Goal: Communication & Community: Share content

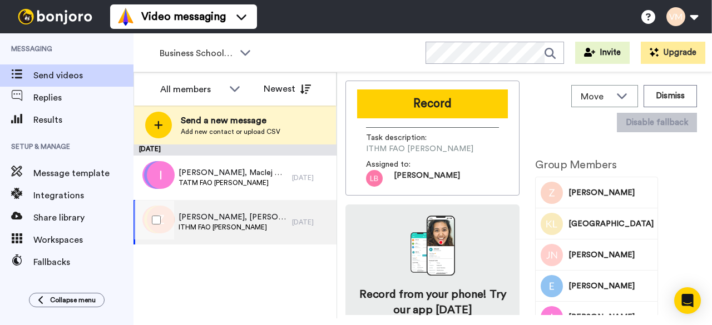
click at [226, 218] on span "[PERSON_NAME], [PERSON_NAME] & 3 others" at bounding box center [232, 217] width 108 height 11
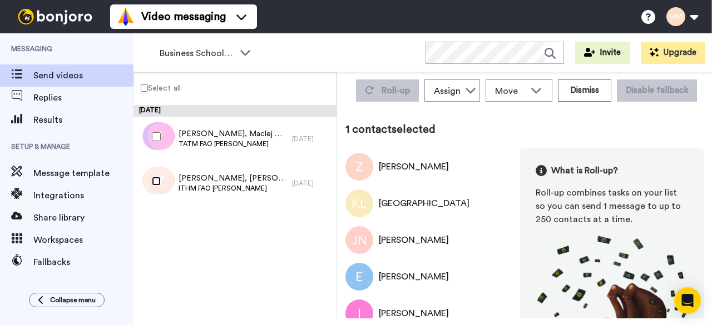
scroll to position [31, 0]
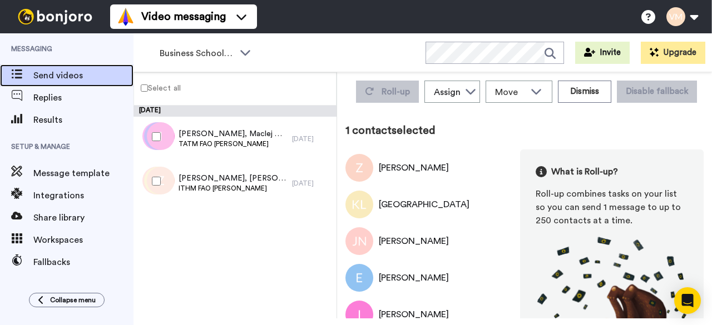
click at [55, 69] on span "Send videos" at bounding box center [83, 75] width 100 height 13
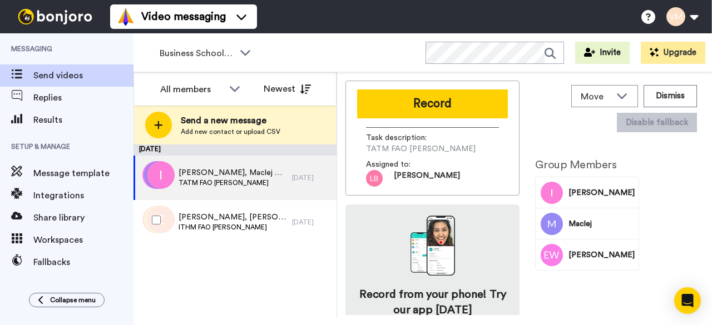
click at [150, 220] on div at bounding box center [154, 220] width 40 height 39
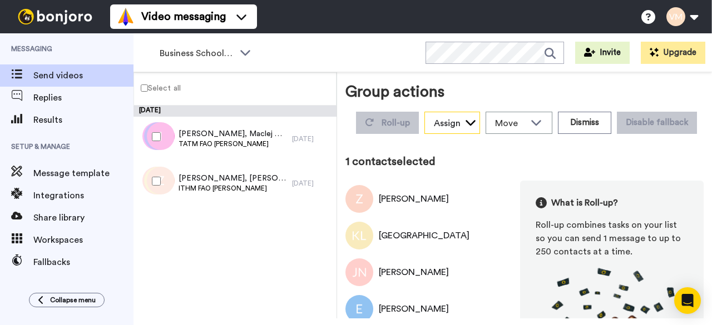
click at [476, 123] on icon at bounding box center [470, 122] width 11 height 11
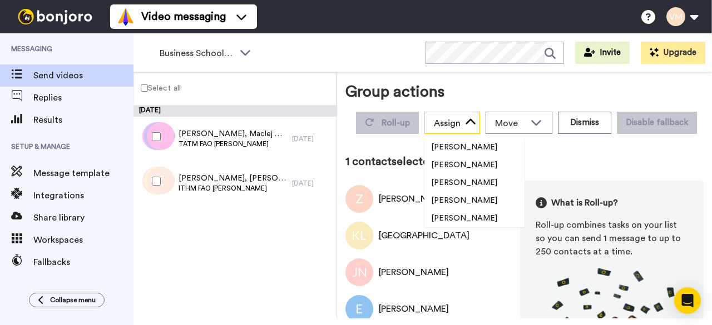
click at [475, 123] on icon at bounding box center [470, 122] width 10 height 6
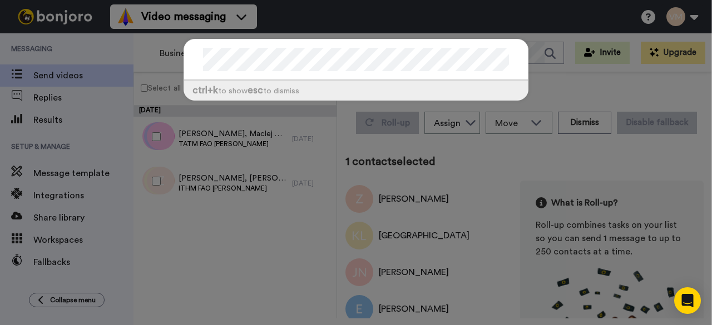
click at [257, 237] on div "ctrl +k to show esc to dismiss" at bounding box center [356, 162] width 712 height 325
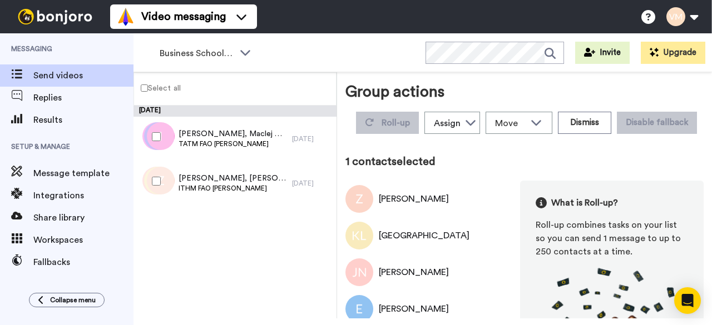
click at [386, 206] on div "[PERSON_NAME]" at bounding box center [414, 198] width 70 height 13
click at [359, 213] on img at bounding box center [359, 199] width 28 height 28
click at [454, 229] on div "[GEOGRAPHIC_DATA]" at bounding box center [424, 235] width 91 height 13
click at [76, 75] on span "Send videos" at bounding box center [83, 75] width 100 height 13
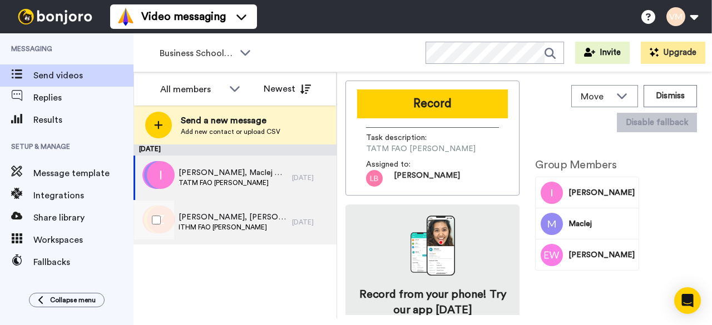
click at [241, 217] on span "Zoe, Kaevaughn & 3 others" at bounding box center [232, 217] width 108 height 11
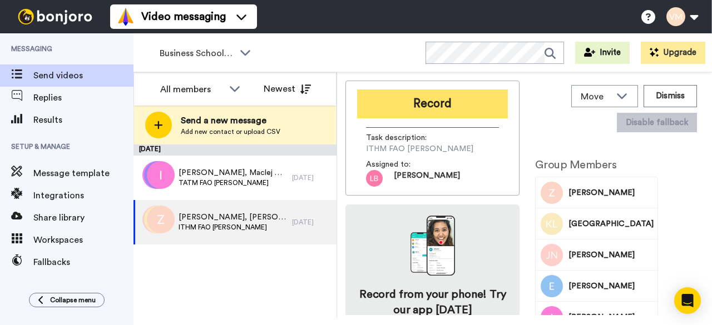
click at [417, 97] on button "Record" at bounding box center [432, 103] width 151 height 29
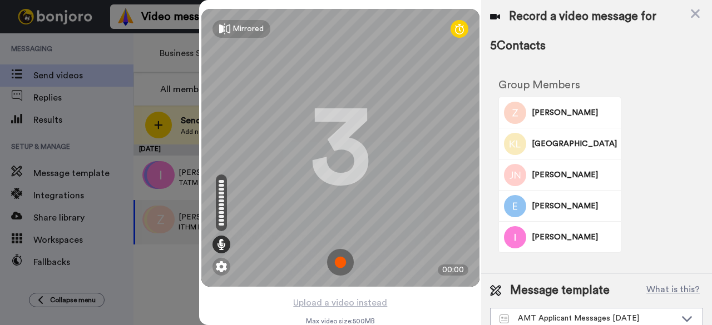
click at [489, 163] on div "Record a video message for 5 Contacts Group Members Zoe Kaevaughn Lake Jessica …" at bounding box center [596, 136] width 231 height 273
click at [336, 261] on img at bounding box center [340, 262] width 27 height 27
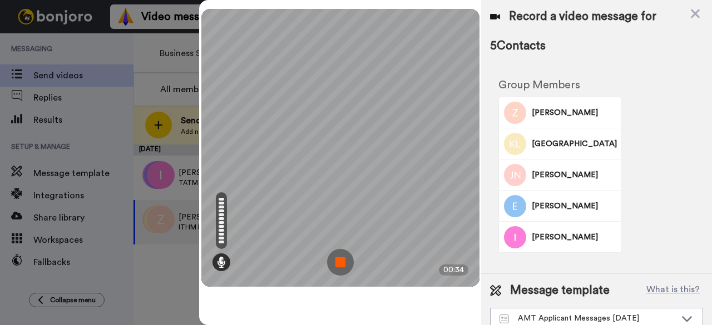
click at [342, 265] on img at bounding box center [340, 262] width 27 height 27
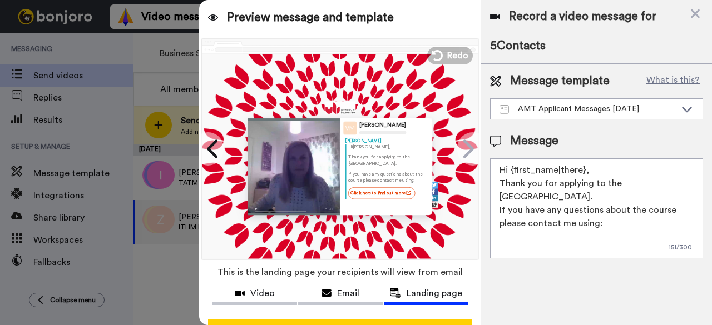
drag, startPoint x: 499, startPoint y: 184, endPoint x: 554, endPoint y: 192, distance: 55.6
click at [554, 192] on textarea "Hi {first_name|there}, Thank you for applying to the University of Bedfordshire…" at bounding box center [596, 208] width 213 height 100
click at [568, 196] on textarea "Hi {first_name|there}, We look forward to welcoming you to your course next Tue…" at bounding box center [596, 208] width 213 height 100
click at [608, 197] on textarea "Hi {first_name|there}, We look forward to welcoming you to your course next Tue…" at bounding box center [596, 208] width 213 height 100
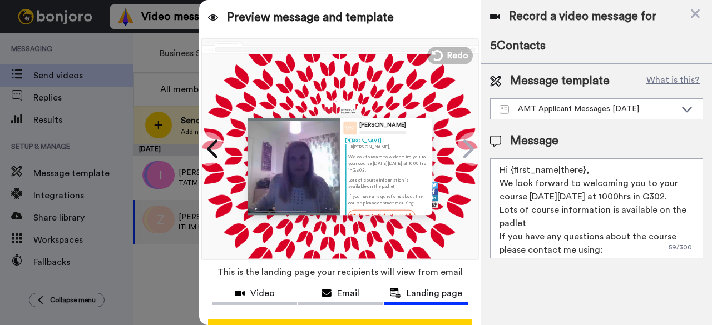
drag, startPoint x: 500, startPoint y: 237, endPoint x: 525, endPoint y: 237, distance: 25.0
click at [525, 237] on textarea "Hi {first_name|there}, We look forward to welcoming you to your course next Tue…" at bounding box center [596, 208] width 213 height 100
drag, startPoint x: 516, startPoint y: 236, endPoint x: 539, endPoint y: 240, distance: 23.1
click at [539, 240] on textarea "Hi {first_name|there}, We look forward to welcoming you to your course next Tue…" at bounding box center [596, 208] width 213 height 100
click at [535, 236] on textarea "Hi {first_name|there}, We look forward to welcoming you to your course next Tue…" at bounding box center [596, 208] width 213 height 100
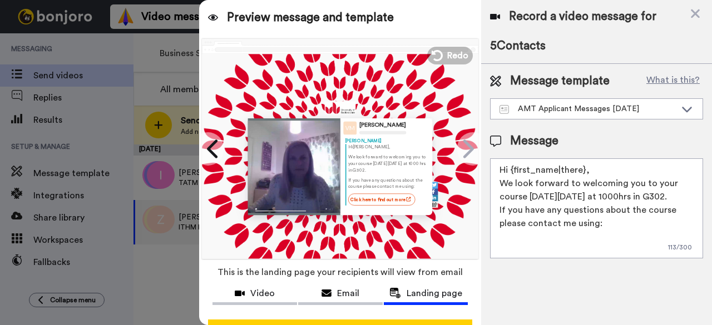
click at [499, 197] on textarea "Hi {first_name|there}, We look forward to welcoming you to your course next Tue…" at bounding box center [596, 208] width 213 height 100
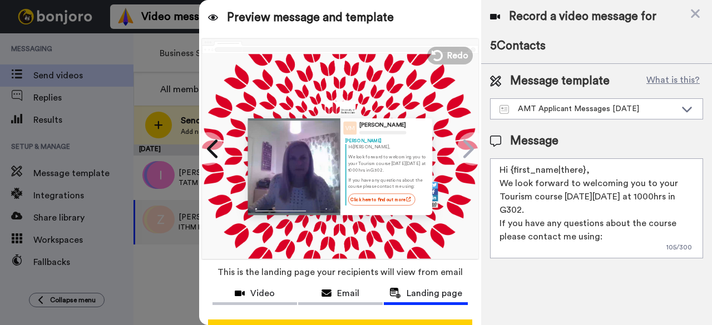
drag, startPoint x: 640, startPoint y: 183, endPoint x: 648, endPoint y: 183, distance: 7.8
click at [648, 183] on textarea "Hi {first_name|there}, We look forward to welcoming you to your Tourism course …" at bounding box center [596, 208] width 213 height 100
click at [618, 237] on textarea "Hi {first_name|there}, We look forward to welcoming you on your Tourism course …" at bounding box center [596, 208] width 213 height 100
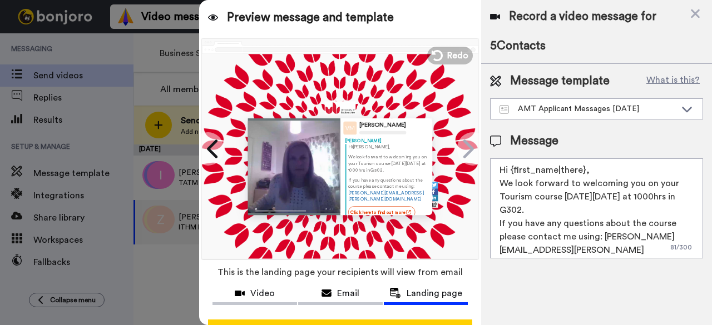
scroll to position [10, 0]
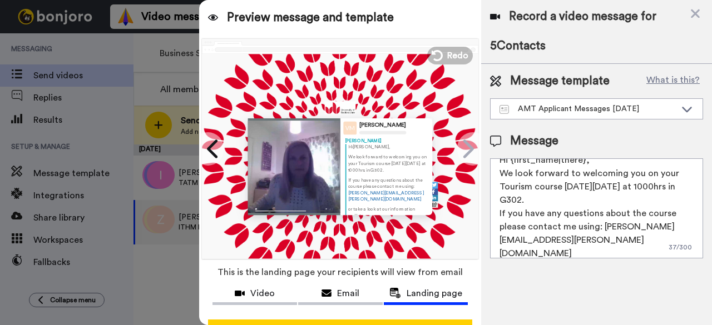
paste textarea "https://beds.padlet.org/anjalisheguns"
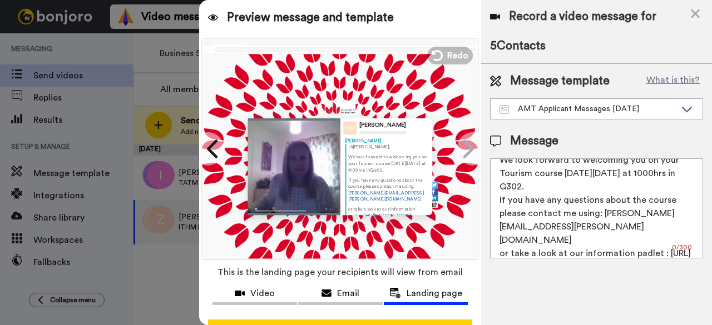
scroll to position [29, 0]
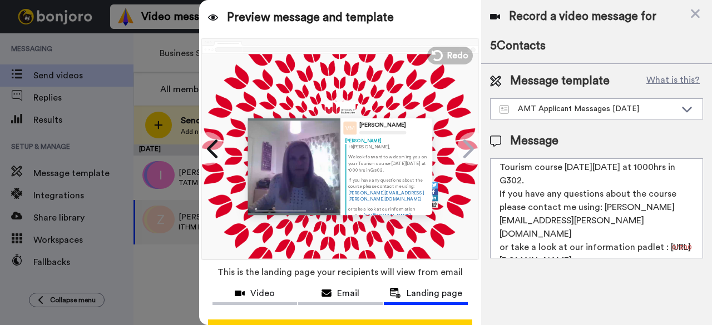
drag, startPoint x: 500, startPoint y: 236, endPoint x: 651, endPoint y: 248, distance: 152.3
click at [651, 248] on textarea "Hi {first_name|there}, We look forward to welcoming you on your Tourism course …" at bounding box center [596, 208] width 213 height 100
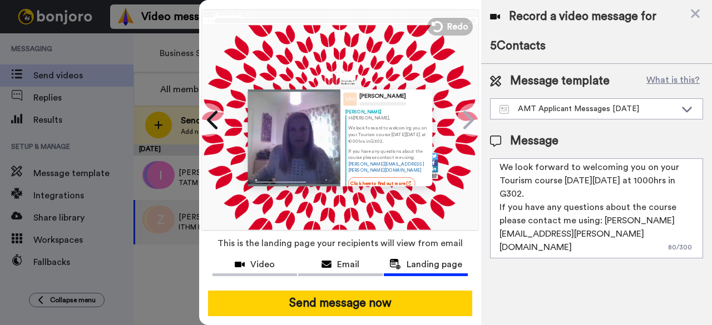
scroll to position [0, 0]
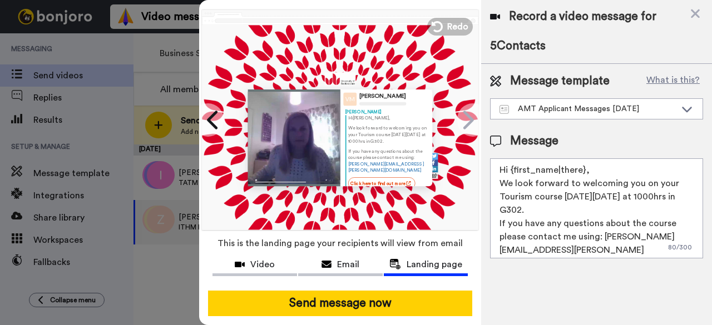
drag, startPoint x: 499, startPoint y: 184, endPoint x: 606, endPoint y: 247, distance: 124.6
click at [606, 247] on textarea "Hi {first_name|there}, We look forward to welcoming you on your Tourism course …" at bounding box center [596, 208] width 213 height 100
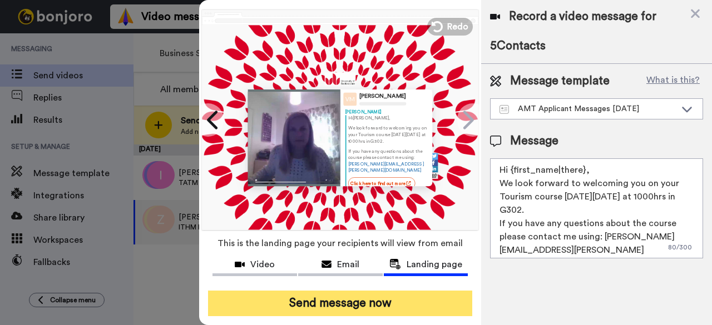
type textarea "Hi {first_name|there}, We look forward to welcoming you on your Tourism course …"
click at [351, 291] on button "Send message now" at bounding box center [340, 304] width 264 height 26
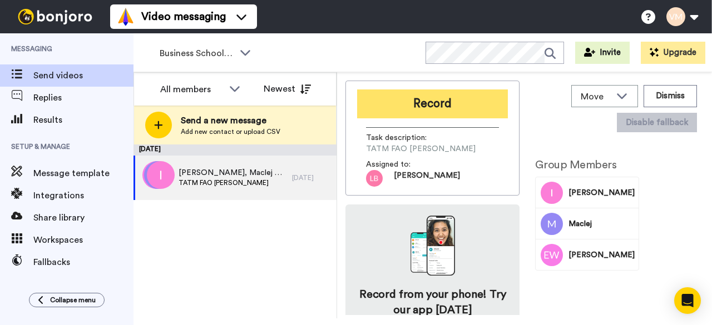
click at [427, 105] on button "Record" at bounding box center [432, 103] width 151 height 29
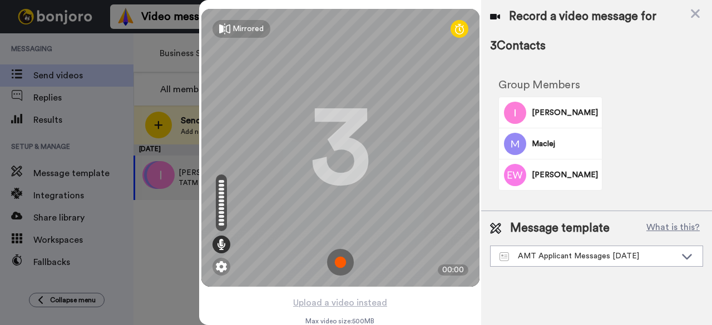
click at [336, 260] on img at bounding box center [340, 262] width 27 height 27
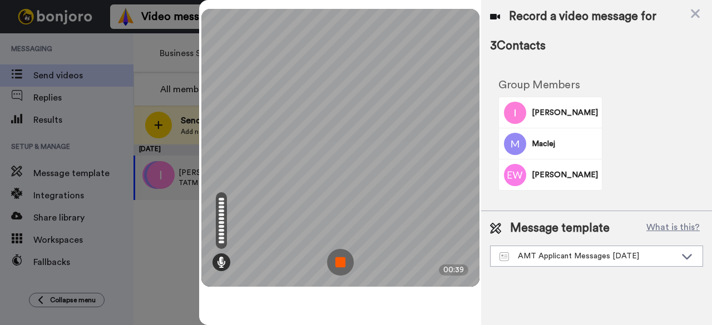
click at [338, 260] on img at bounding box center [340, 262] width 27 height 27
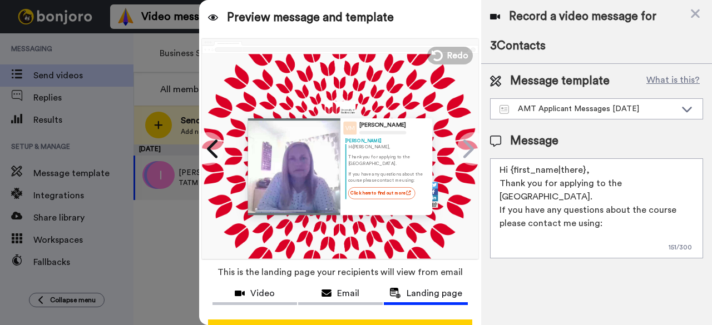
drag, startPoint x: 501, startPoint y: 182, endPoint x: 605, endPoint y: 223, distance: 111.8
click at [605, 223] on textarea "Hi {first_name|there}, Thank you for applying to the University of Bedfordshire…" at bounding box center [596, 208] width 213 height 100
paste textarea "We look forward to welcoming you on your Tourism course next Tuesday 16th Septe…"
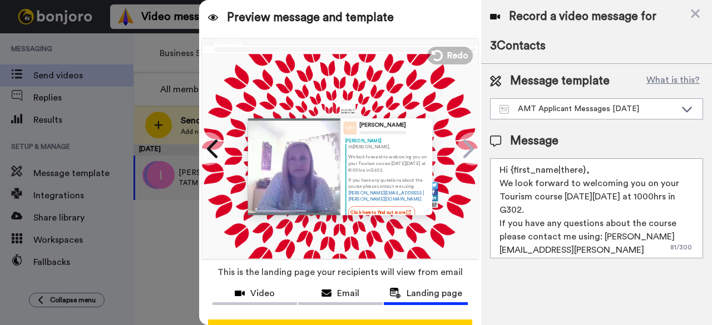
scroll to position [43, 0]
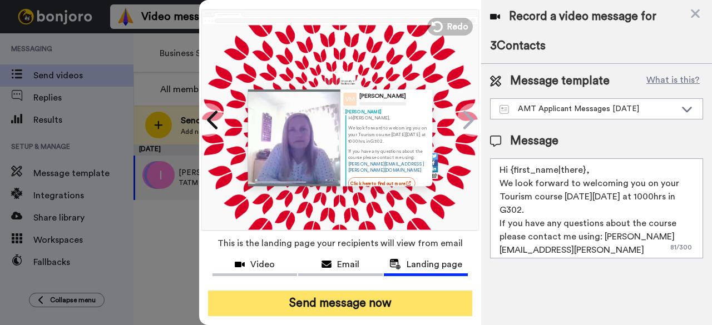
type textarea "Hi {first_name|there}, We look forward to welcoming you on your Tourism course …"
click at [389, 292] on button "Send message now" at bounding box center [340, 304] width 264 height 26
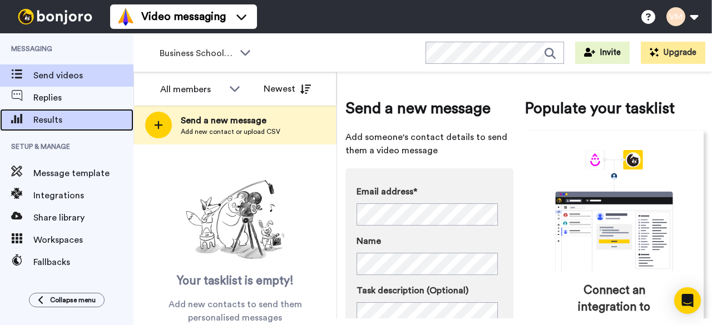
drag, startPoint x: 57, startPoint y: 116, endPoint x: 73, endPoint y: 116, distance: 16.7
click at [57, 116] on span "Results" at bounding box center [83, 119] width 100 height 13
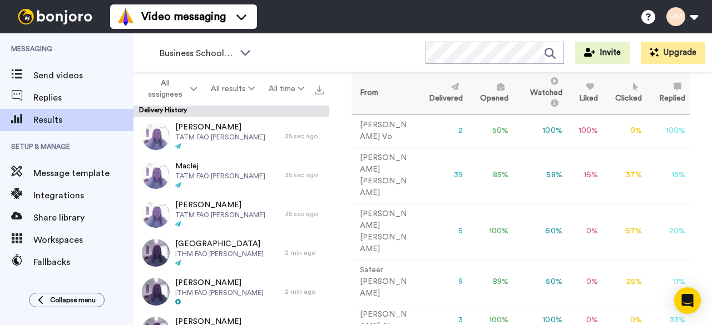
scroll to position [88, 0]
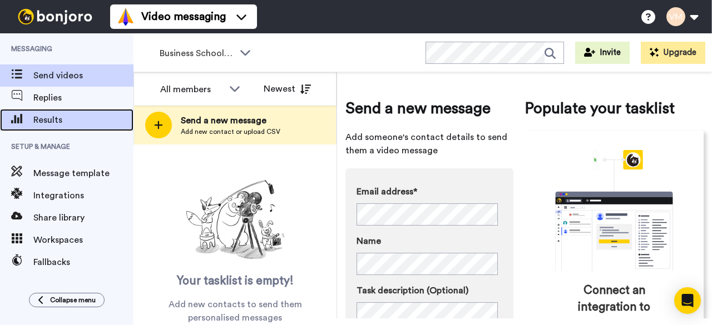
click at [41, 121] on span "Results" at bounding box center [83, 119] width 100 height 13
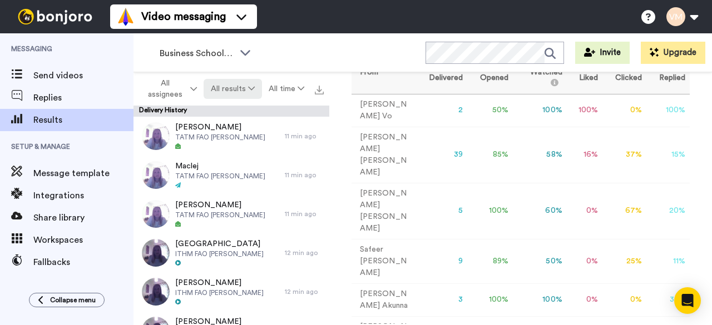
click at [243, 88] on button "All results" at bounding box center [232, 89] width 58 height 20
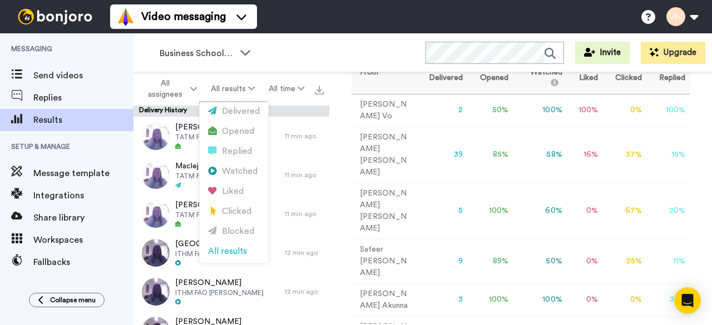
click at [303, 49] on div "Business School 2025 WORKSPACES View all All Lead Conversion Business School 20…" at bounding box center [422, 52] width 578 height 39
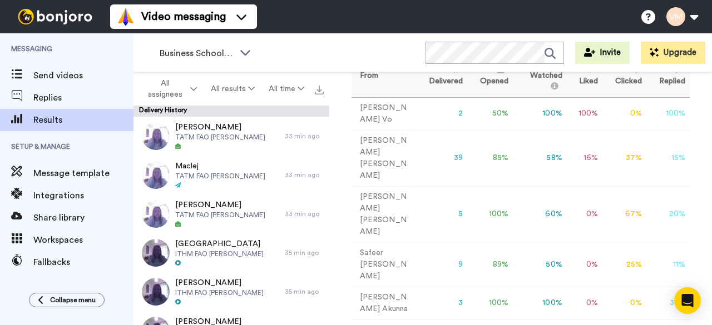
scroll to position [88, 0]
